Goal: Information Seeking & Learning: Compare options

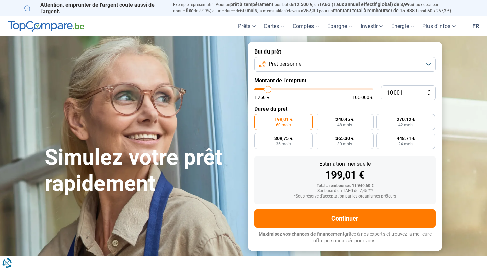
type input "11 750"
type input "11750"
type input "12 000"
type input "12000"
type input "12 250"
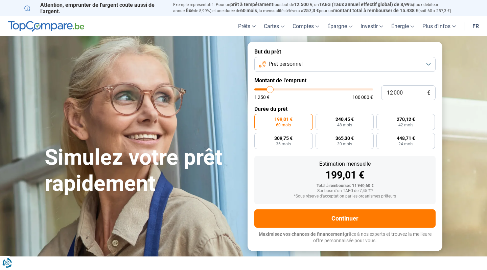
type input "12250"
type input "12 500"
type input "12500"
type input "12 750"
type input "12750"
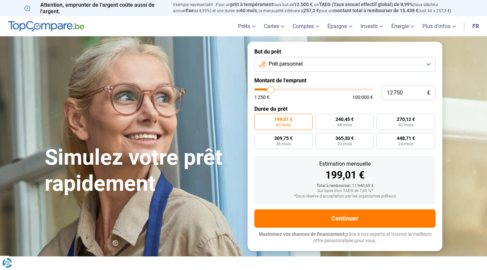
type input "13 250"
type input "13250"
type input "13 500"
type input "13500"
type input "13 750"
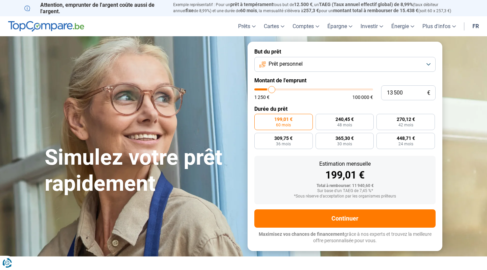
type input "13750"
type input "14 750"
type input "14750"
type input "15 250"
type input "15250"
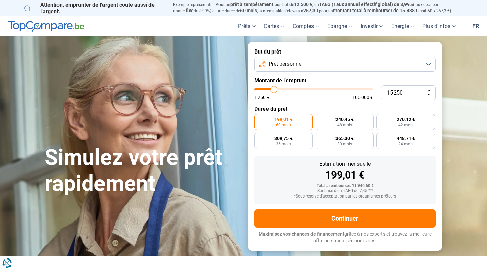
type input "16 250"
type input "16250"
type input "16 750"
type input "16750"
type input "17 250"
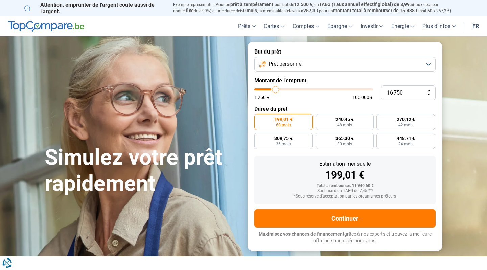
type input "17250"
type input "18 000"
type input "18000"
type input "18 250"
type input "18250"
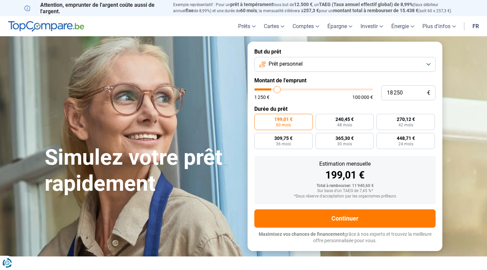
type input "18 500"
type input "18500"
type input "18 750"
type input "18750"
type input "19 250"
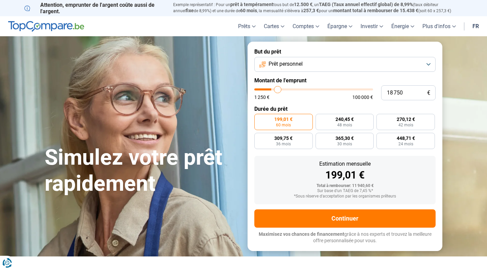
type input "19250"
type input "19 500"
type input "19500"
type input "20 000"
type input "20000"
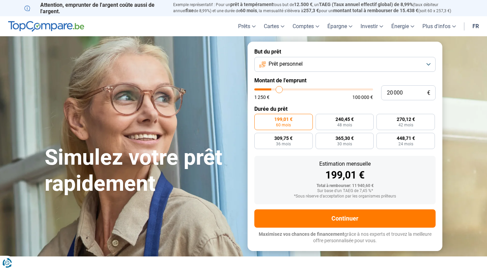
type input "20 750"
type input "20750"
type input "21 000"
type input "21000"
type input "21 250"
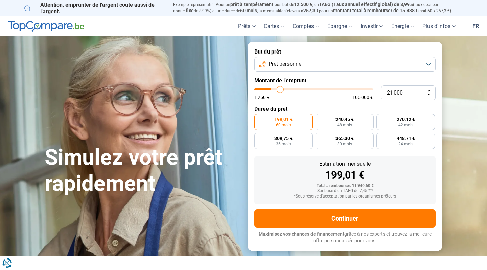
type input "21250"
type input "21 500"
drag, startPoint x: 270, startPoint y: 90, endPoint x: 281, endPoint y: 90, distance: 11.2
type input "21500"
click at [281, 90] on input "range" at bounding box center [313, 89] width 119 height 2
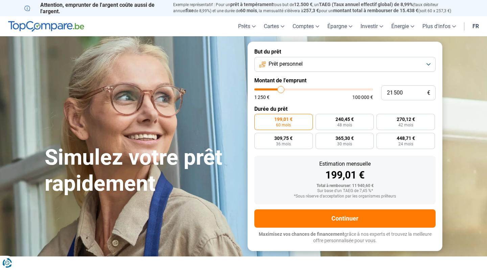
radio input "false"
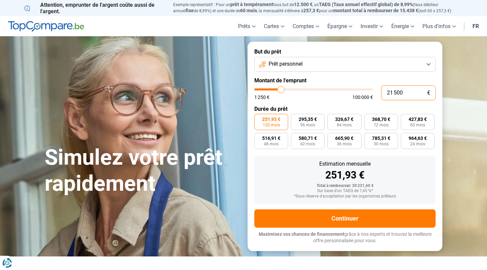
drag, startPoint x: 404, startPoint y: 92, endPoint x: 375, endPoint y: 94, distance: 29.5
click at [375, 94] on div "21 500 € 1 250 € 100 000 €" at bounding box center [344, 92] width 181 height 15
type input "7"
type input "1250"
type input "1 250"
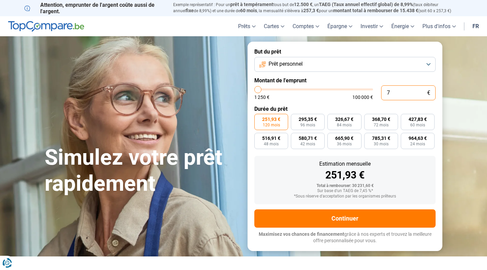
type input "1250"
radio input "true"
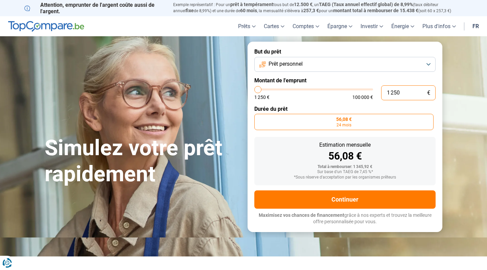
type input "12 500"
type input "12500"
type input "1 250"
type input "1250"
type input "125"
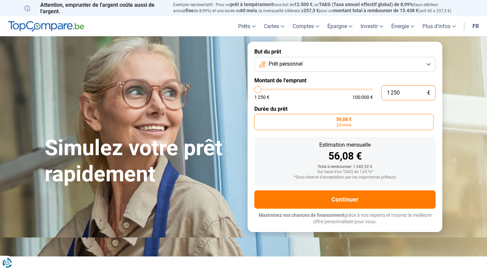
type input "1250"
type input "12"
type input "1250"
type input "1"
type input "1250"
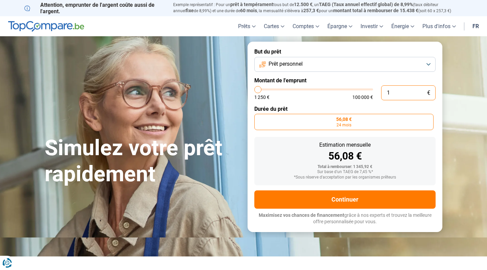
type input "0"
type input "1250"
type input "7"
type input "1250"
type input "70"
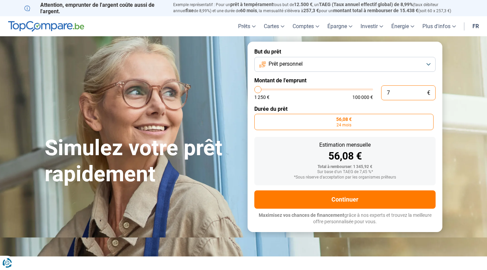
type input "1250"
type input "700"
type input "1250"
type input "7 000"
type input "7000"
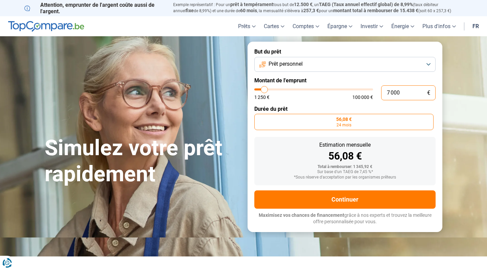
type input "70 000"
type input "70000"
radio input "false"
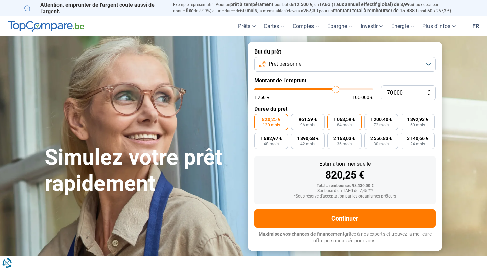
click at [339, 126] on span "84 mois" at bounding box center [344, 125] width 15 height 4
click at [332, 118] on input "1 063,59 € 84 mois" at bounding box center [330, 116] width 4 height 4
radio input "true"
click at [320, 123] on label "961,59 € 96 mois" at bounding box center [308, 122] width 34 height 16
click at [295, 118] on input "961,59 € 96 mois" at bounding box center [293, 116] width 4 height 4
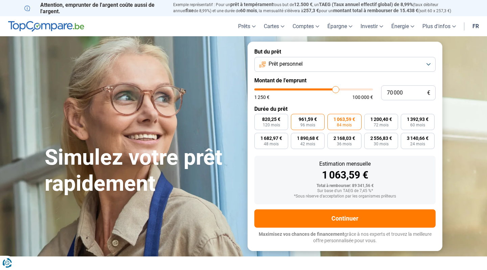
radio input "true"
click at [344, 123] on span "84 mois" at bounding box center [344, 125] width 15 height 4
click at [332, 118] on input "1 063,59 € 84 mois" at bounding box center [330, 116] width 4 height 4
radio input "true"
click at [344, 123] on span "84 mois" at bounding box center [344, 125] width 15 height 4
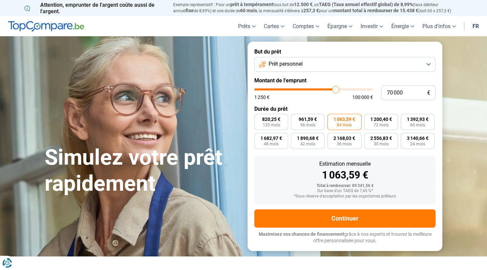
click at [332, 118] on input "1 063,59 € 84 mois" at bounding box center [330, 116] width 4 height 4
click at [419, 63] on button "Prêt personnel" at bounding box center [344, 64] width 181 height 15
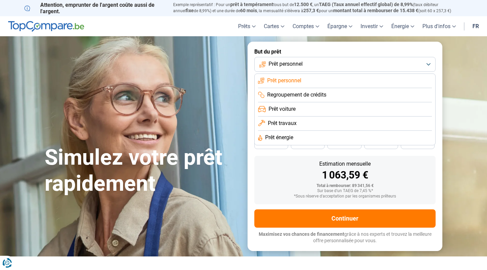
click at [464, 96] on section "Simulez votre prêt rapidement Simulez votre prêt rapidement But du prêt Prêt pe…" at bounding box center [243, 146] width 487 height 220
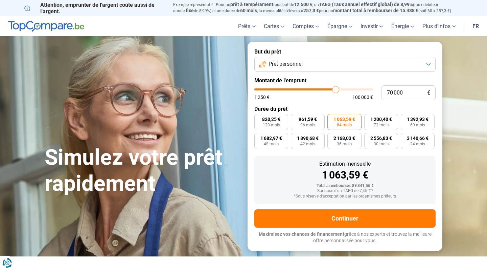
click at [427, 62] on button "Prêt personnel" at bounding box center [344, 64] width 181 height 15
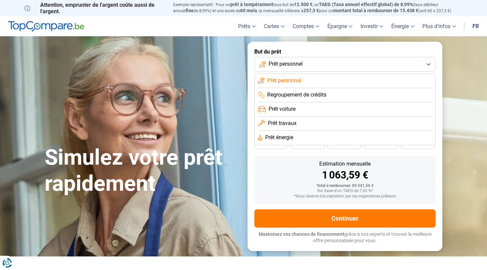
click at [342, 119] on li "Prêt travaux" at bounding box center [345, 123] width 174 height 14
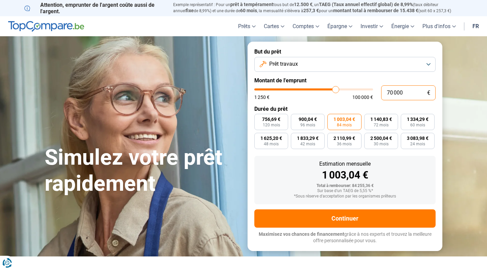
click at [392, 92] on input "70 000" at bounding box center [408, 92] width 54 height 15
type input "7 000"
type input "7000"
type input "0"
type input "1250"
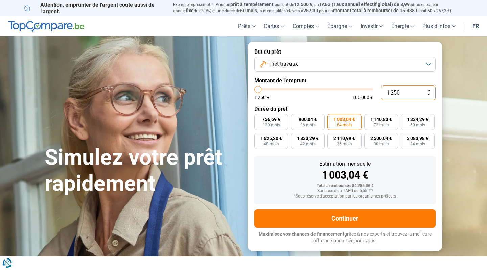
type input "12 502"
type input "12500"
radio input "true"
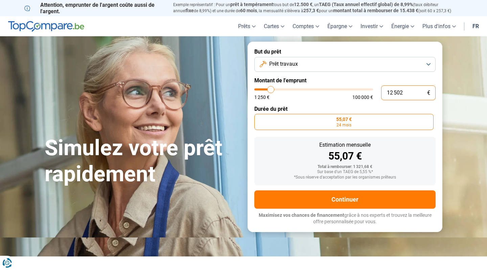
type input "125 020"
type input "100000"
type input "100 000"
type input "100000"
radio input "false"
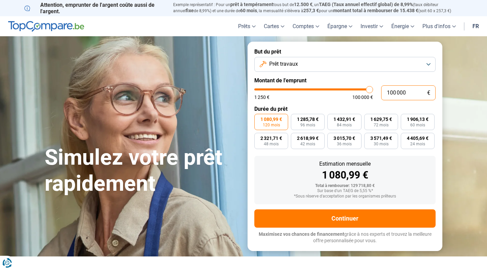
type input "10 000"
type input "10000"
type input "1 000"
type input "1250"
type input "100"
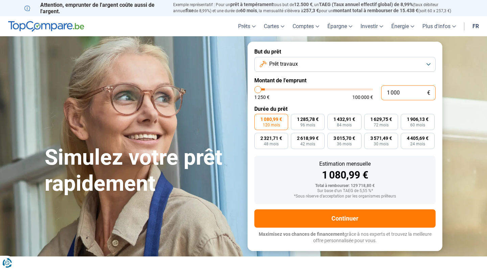
type input "1250"
type input "10"
type input "1250"
type input "1"
type input "1250"
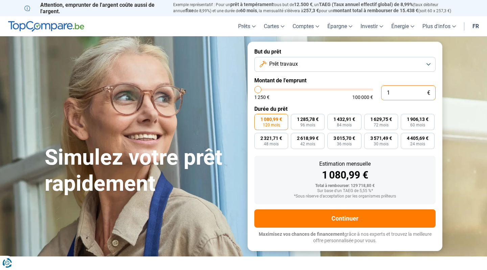
type input "0"
type input "1250"
type input "2"
type input "1250"
type input "20"
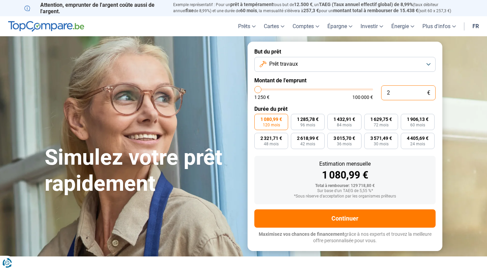
type input "1250"
type input "200"
type input "1250"
type input "2 000"
type input "2000"
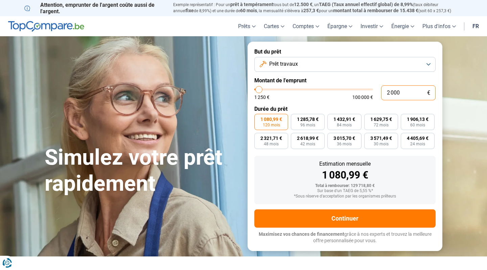
type input "20 000"
type input "20000"
radio input "true"
